Goal: Information Seeking & Learning: Learn about a topic

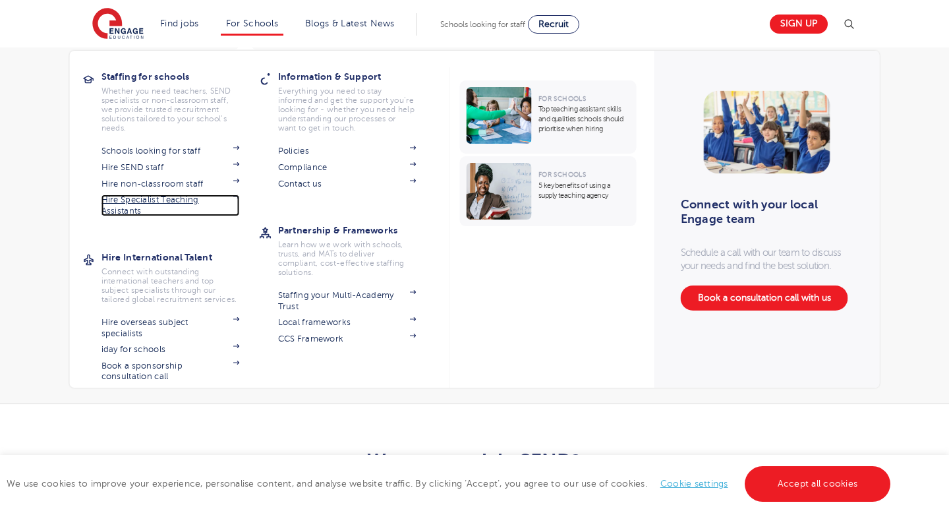
click at [156, 202] on link "Hire Specialist Teaching Assistants" at bounding box center [171, 206] width 138 height 22
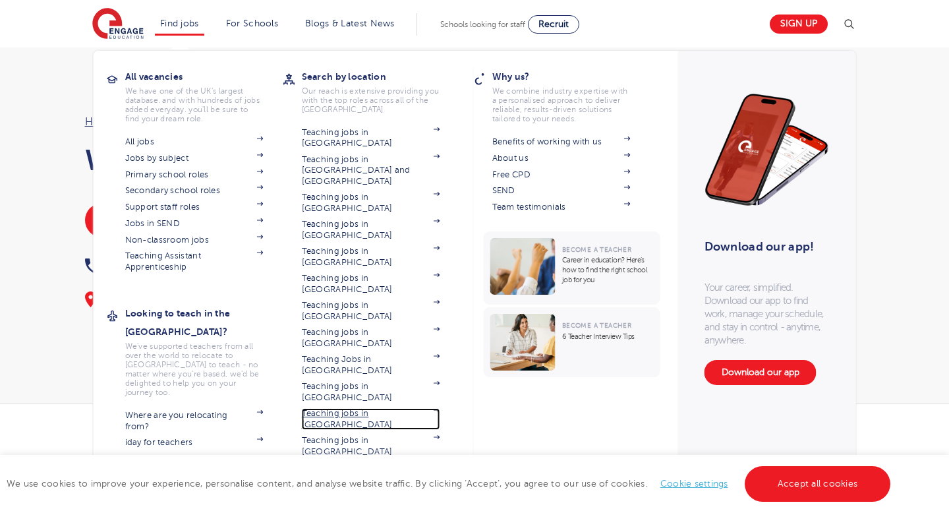
click at [355, 408] on link "Teaching jobs in [GEOGRAPHIC_DATA]" at bounding box center [371, 419] width 138 height 22
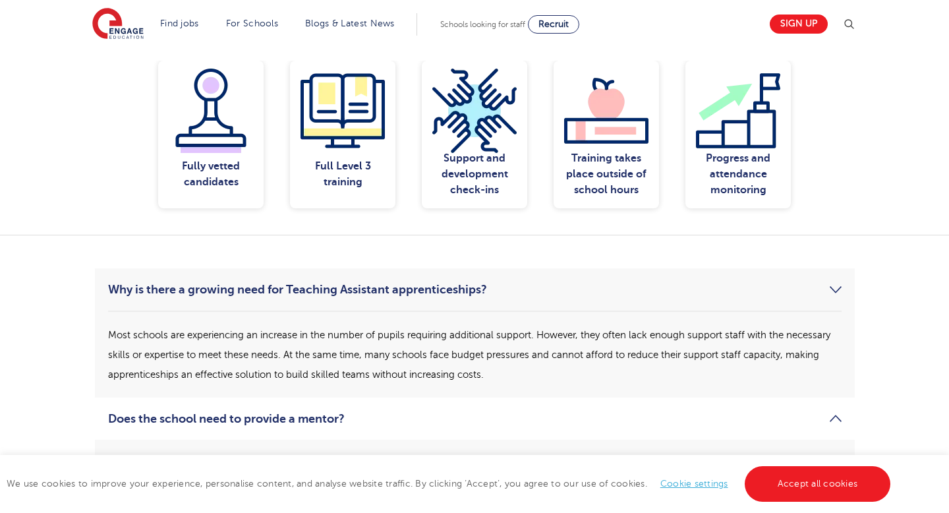
scroll to position [1083, 0]
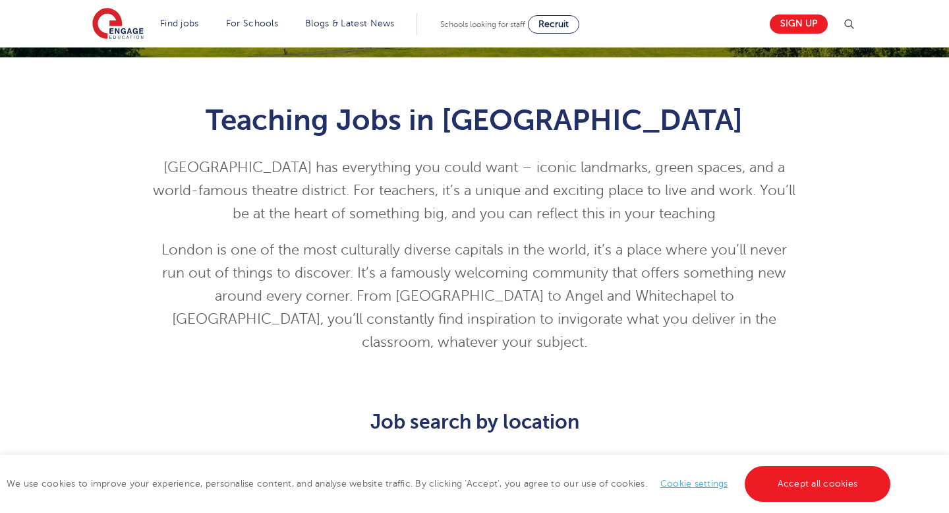
scroll to position [385, 0]
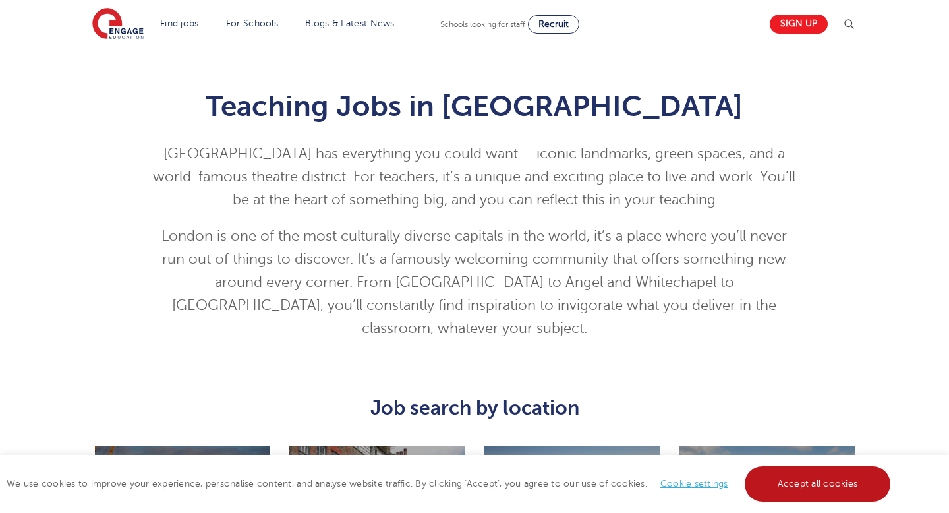
click at [777, 491] on link "Accept all cookies" at bounding box center [818, 484] width 146 height 36
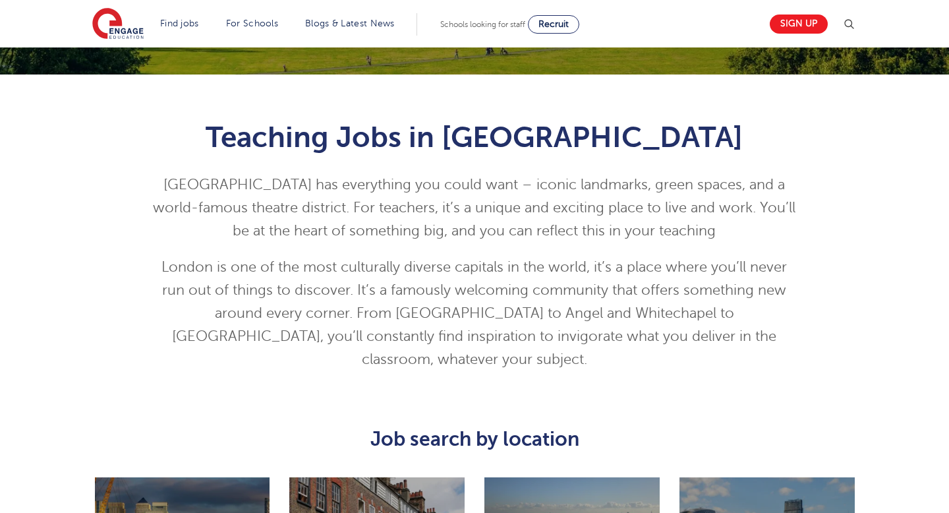
scroll to position [0, 0]
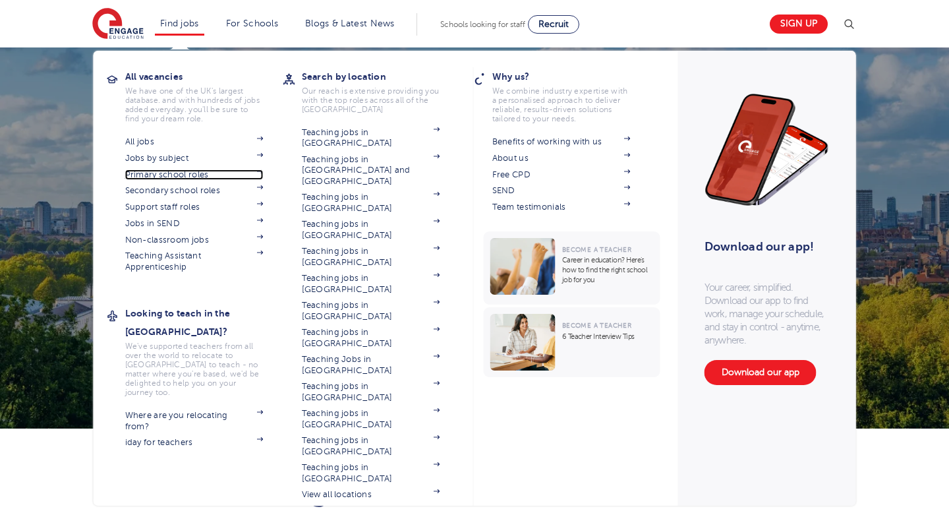
click at [157, 174] on link "Primary school roles" at bounding box center [194, 174] width 138 height 11
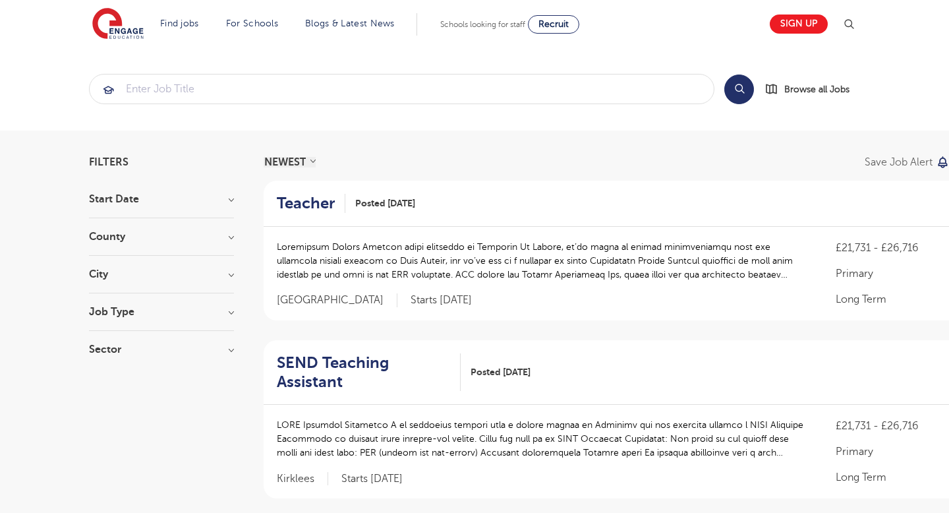
click at [231, 312] on h3 "Job Type" at bounding box center [161, 312] width 145 height 11
click at [109, 381] on label "Daily Supply 11" at bounding box center [147, 380] width 76 height 17
click at [109, 381] on input "Daily Supply 11" at bounding box center [113, 379] width 9 height 9
checkbox input "true"
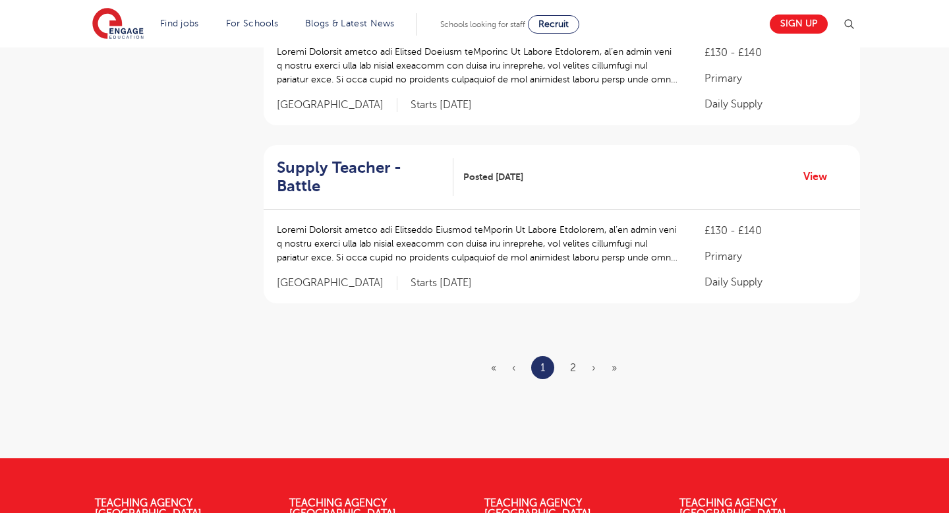
scroll to position [1639, 0]
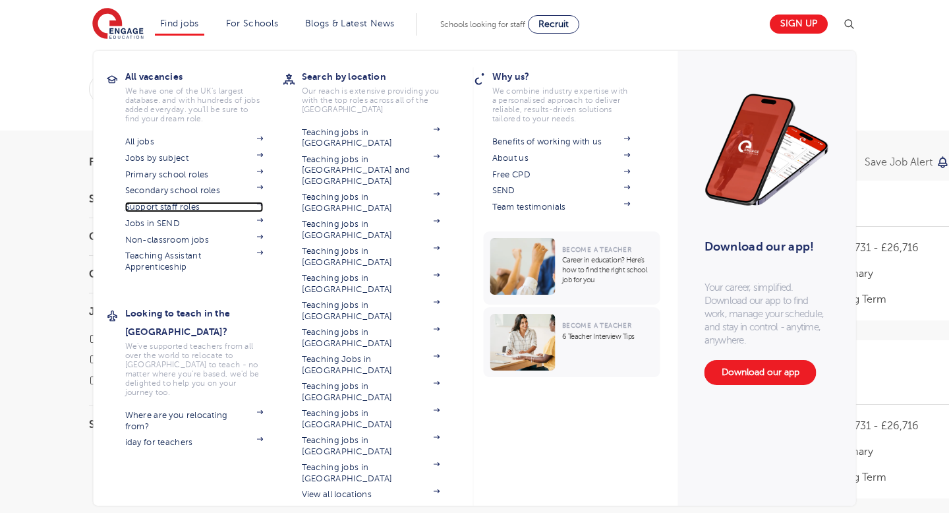
click at [198, 209] on link "Support staff roles" at bounding box center [194, 207] width 138 height 11
click at [187, 437] on link "iday for teachers" at bounding box center [194, 442] width 138 height 11
click at [359, 408] on link "Teaching jobs in [GEOGRAPHIC_DATA]" at bounding box center [371, 419] width 138 height 22
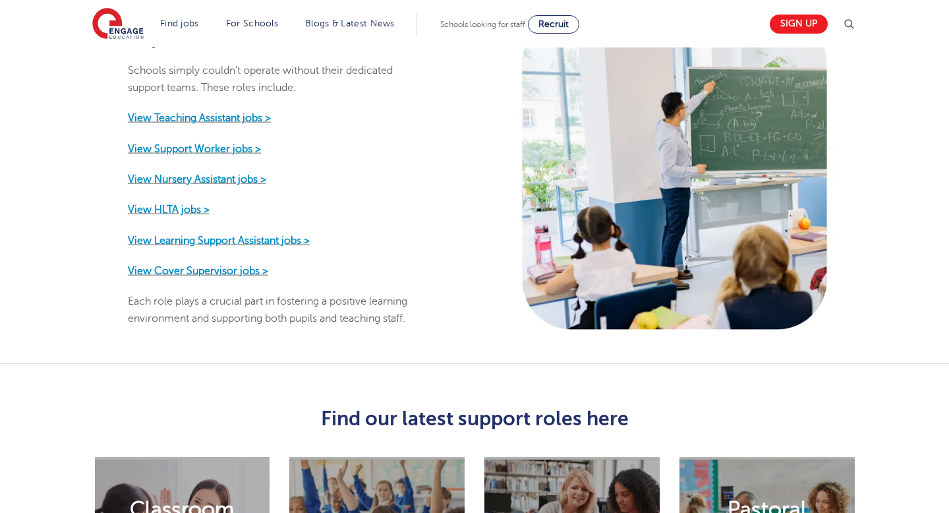
scroll to position [683, 0]
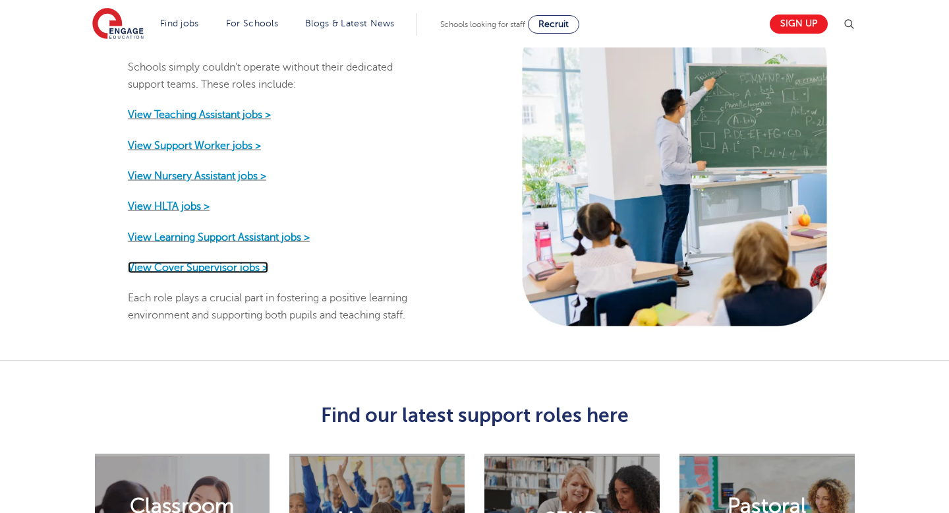
click at [185, 261] on strong "View Cover Supervisor jobs >" at bounding box center [198, 267] width 140 height 12
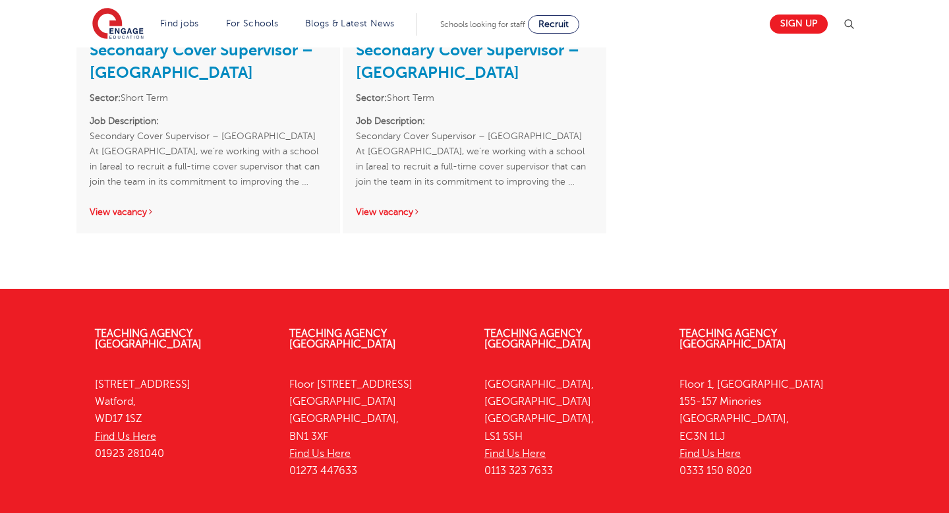
scroll to position [1451, 0]
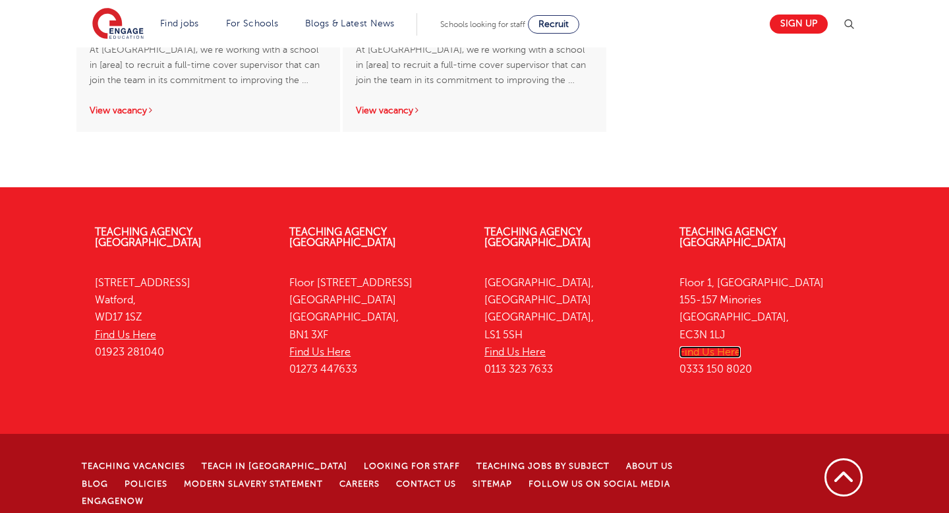
click at [693, 346] on link "Find Us Here" at bounding box center [710, 352] width 61 height 12
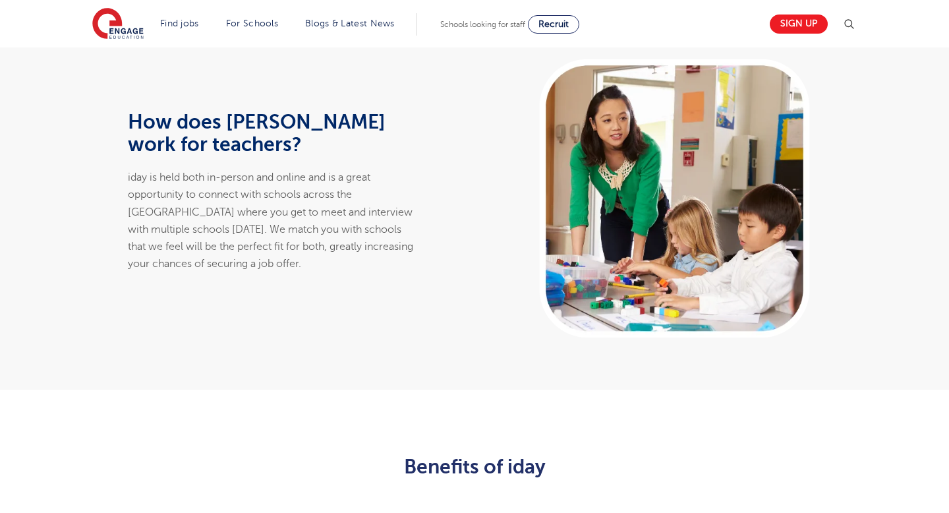
scroll to position [720, 0]
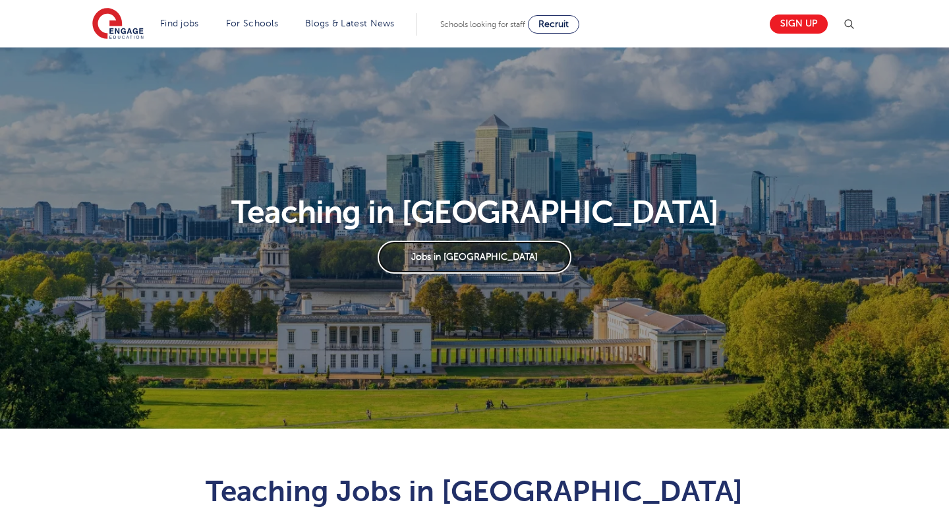
click at [440, 265] on link "Jobs in [GEOGRAPHIC_DATA]" at bounding box center [474, 257] width 193 height 33
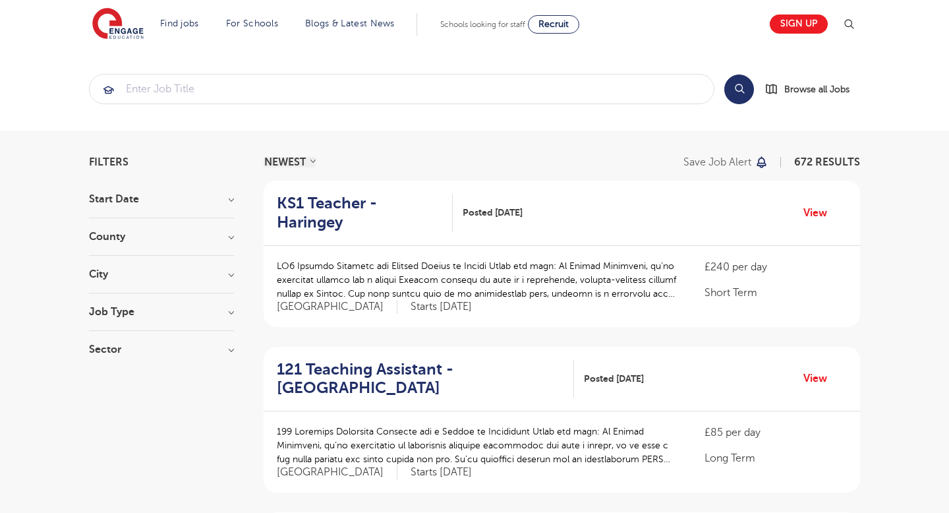
click at [233, 307] on h3 "Job Type" at bounding box center [161, 312] width 145 height 11
click at [226, 315] on h3 "Job Type" at bounding box center [161, 312] width 145 height 11
click at [231, 312] on h3 "Job Type" at bounding box center [161, 312] width 145 height 11
click at [232, 359] on h3 "Sector" at bounding box center [161, 362] width 145 height 11
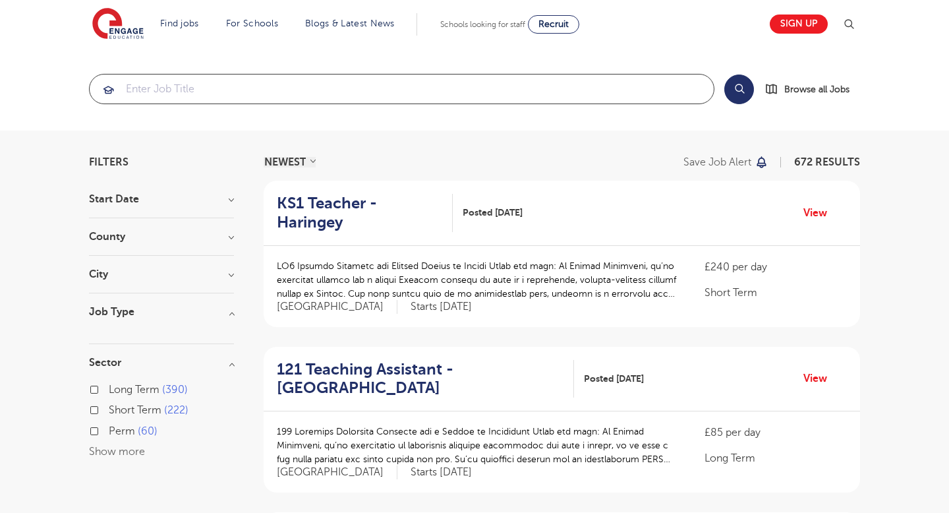
click at [178, 89] on input "search" at bounding box center [402, 89] width 624 height 29
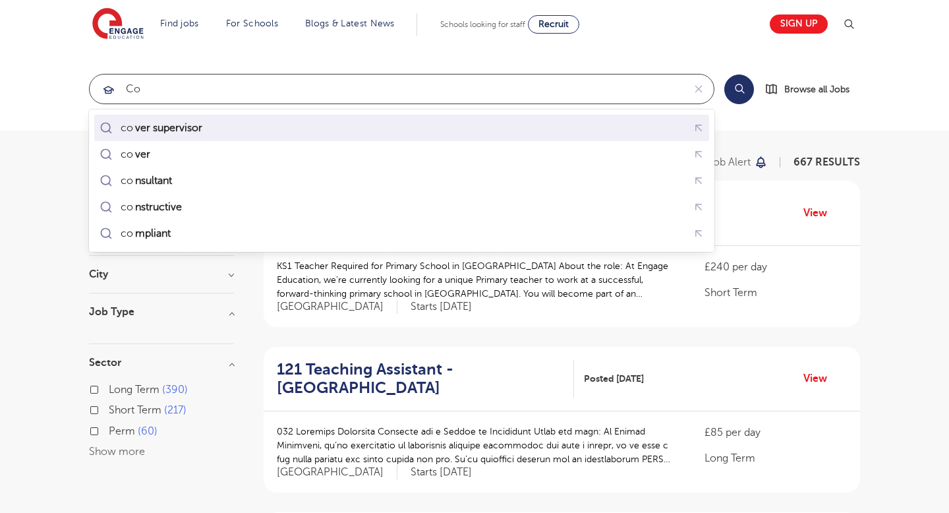
click at [156, 127] on mark "ver supervisor" at bounding box center [168, 128] width 71 height 16
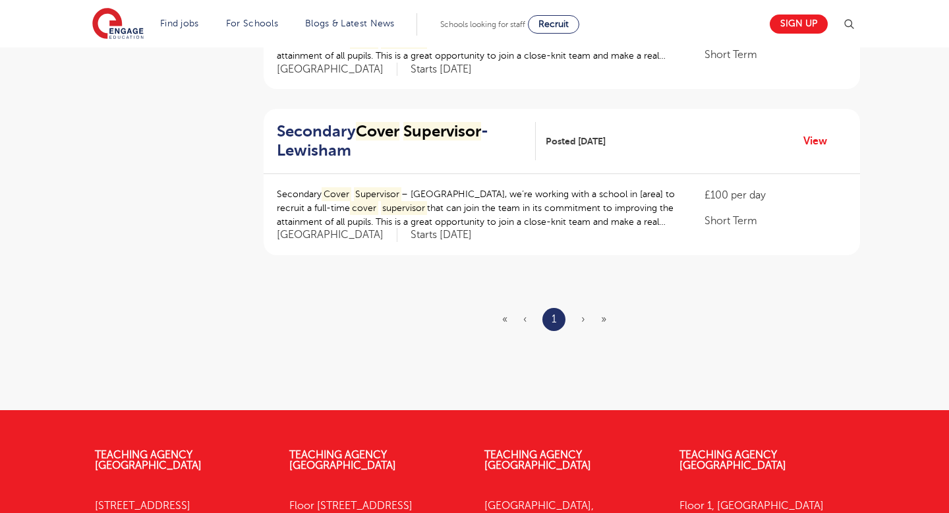
scroll to position [1570, 0]
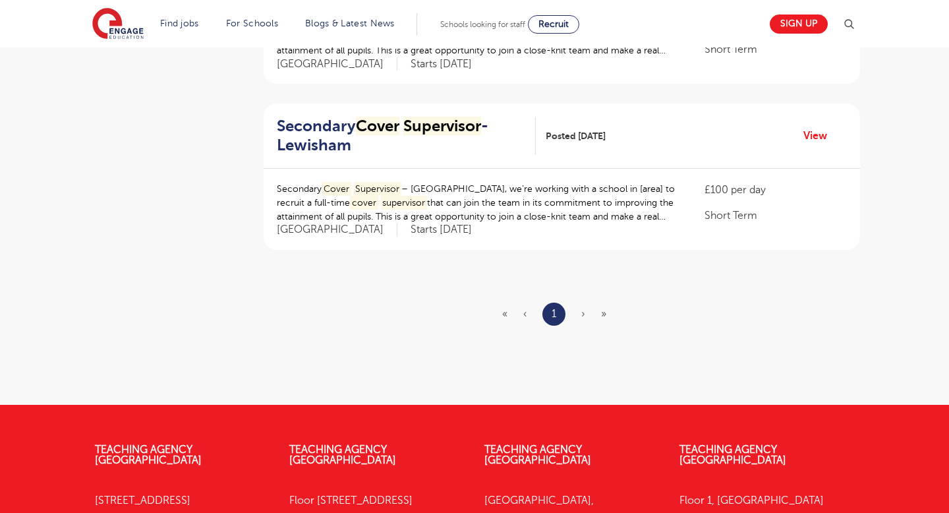
click at [583, 315] on span "›" at bounding box center [584, 314] width 4 height 12
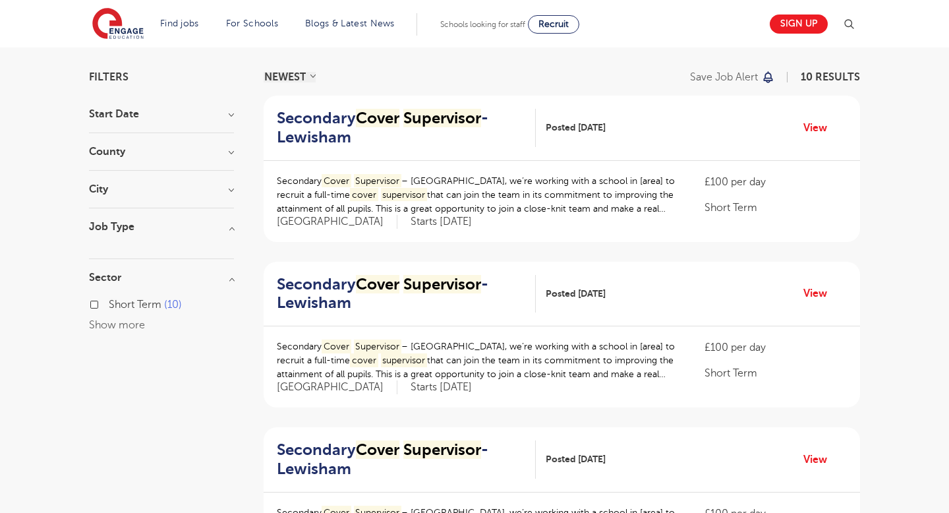
scroll to position [0, 0]
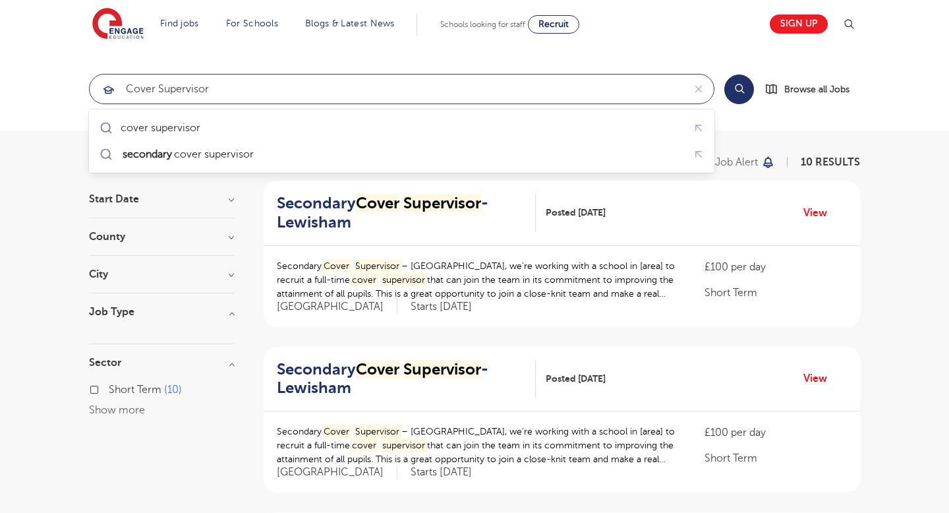
click at [224, 91] on input "cover supervisor" at bounding box center [387, 89] width 594 height 29
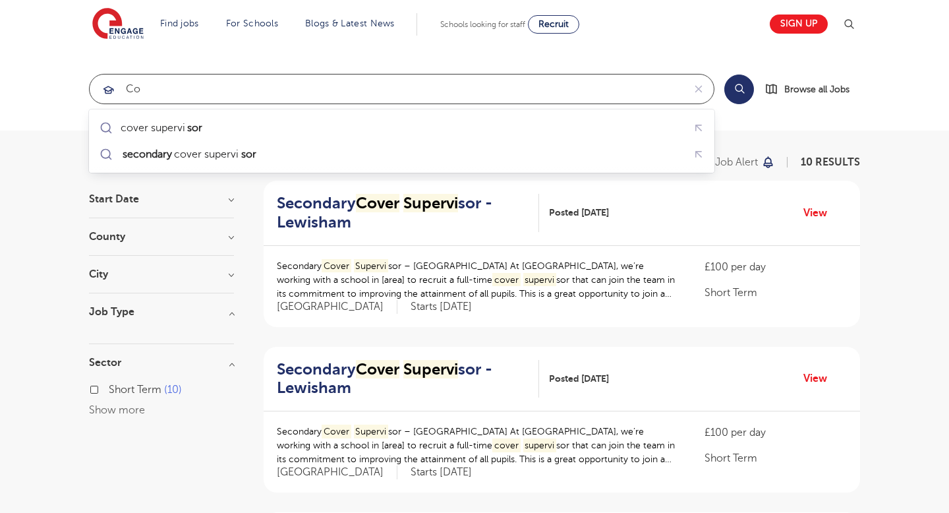
type input "c"
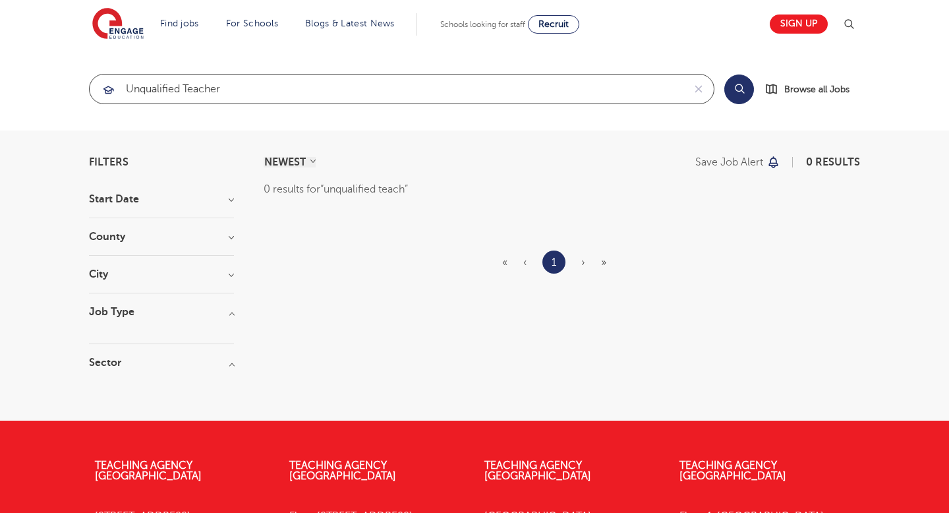
type input "unqualified teacher"
click button "Submit" at bounding box center [0, 0] width 0 height 0
